Goal: Information Seeking & Learning: Learn about a topic

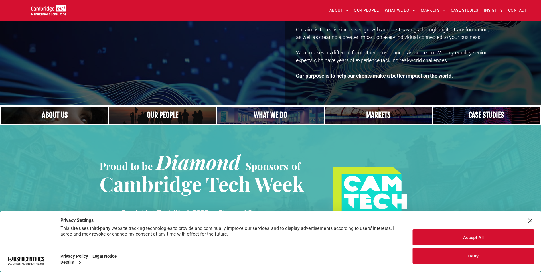
scroll to position [57, 0]
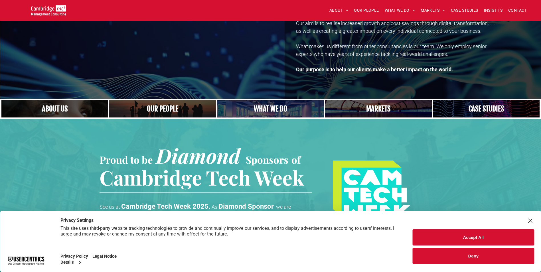
click at [265, 107] on link "A yoga teacher lifting his whole body off the ground in the peacock pose" at bounding box center [270, 109] width 113 height 18
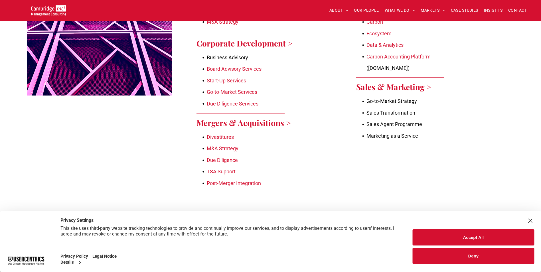
scroll to position [342, 0]
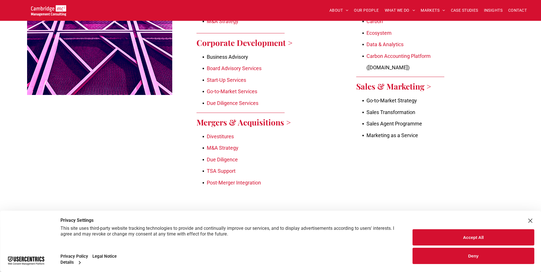
click at [408, 84] on link "Sales & Marketing >" at bounding box center [393, 86] width 75 height 11
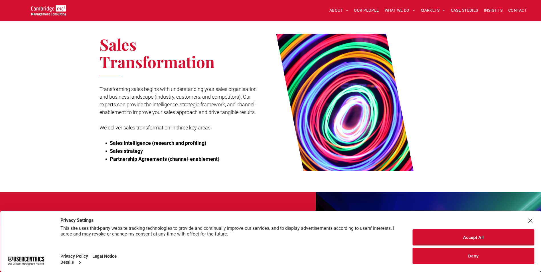
scroll to position [742, 0]
